Goal: Navigation & Orientation: Find specific page/section

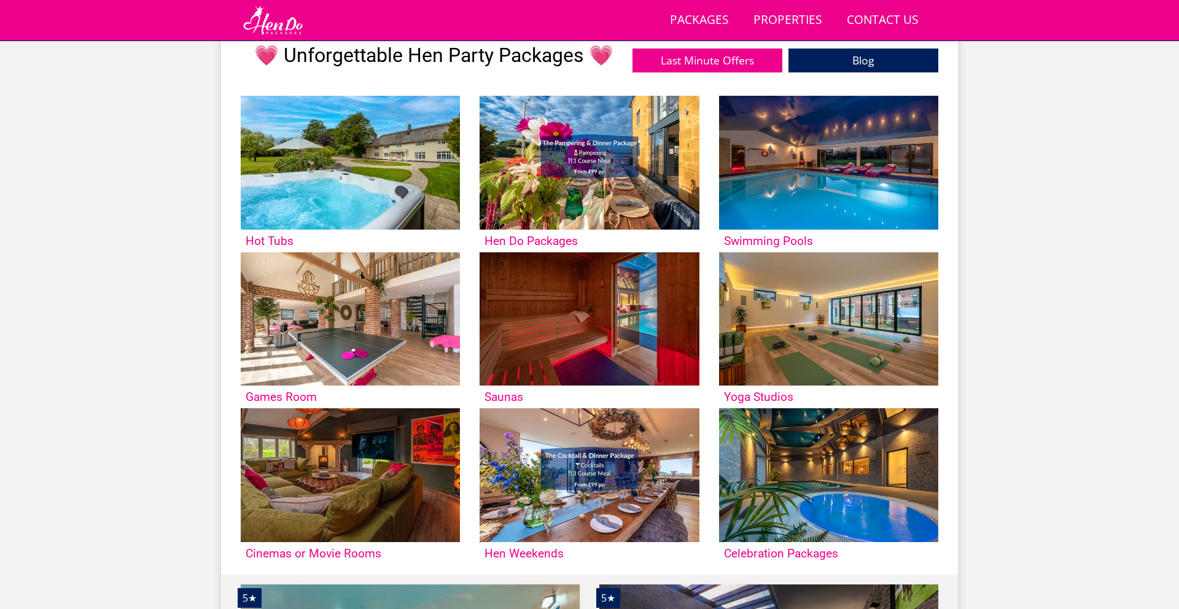
scroll to position [1195, 0]
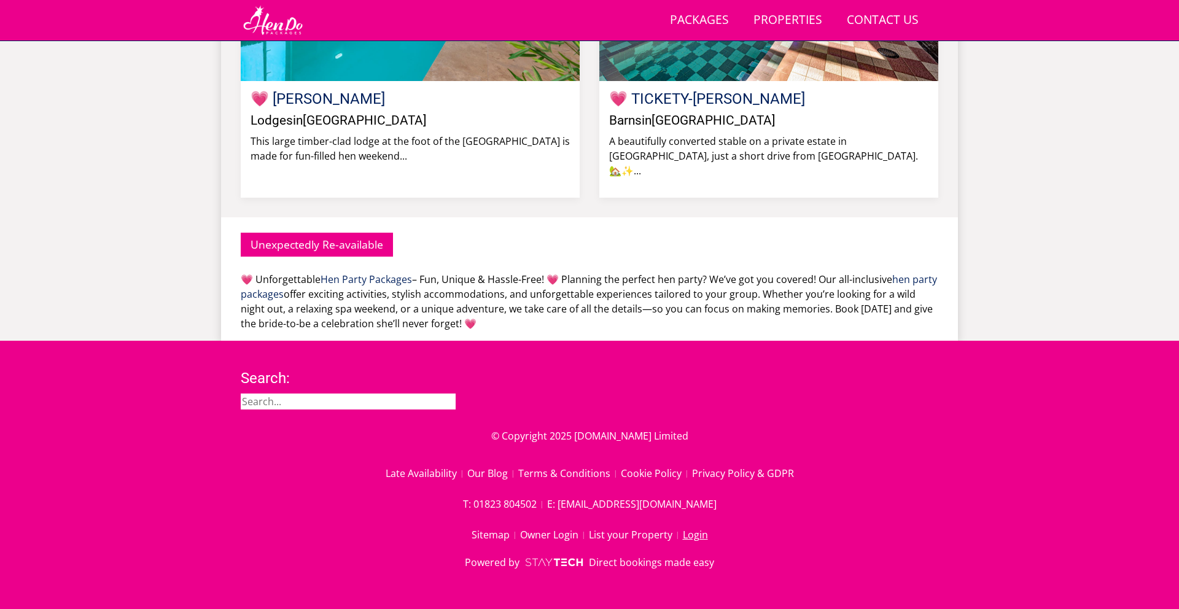
click at [703, 537] on link "Login" at bounding box center [695, 534] width 25 height 21
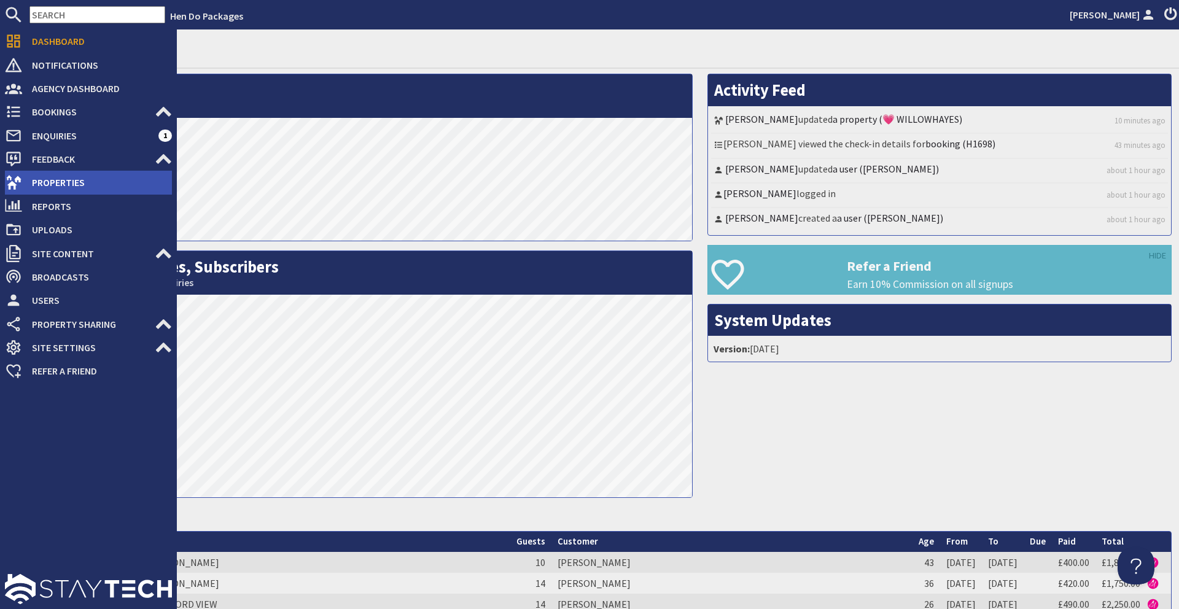
click at [82, 189] on span "Properties" at bounding box center [97, 183] width 150 height 20
